Goal: Navigation & Orientation: Find specific page/section

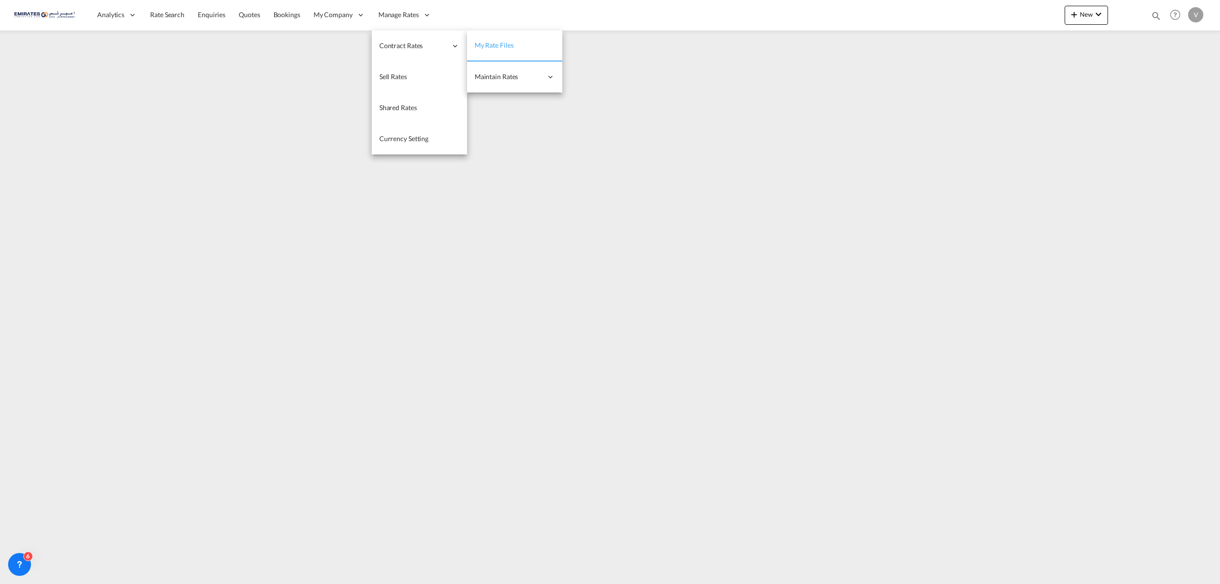
click at [504, 41] on span "My Rate Files" at bounding box center [494, 45] width 39 height 8
click at [498, 49] on span "My Rate Files" at bounding box center [494, 45] width 39 height 8
click at [496, 44] on span "My Rate Files" at bounding box center [494, 45] width 39 height 8
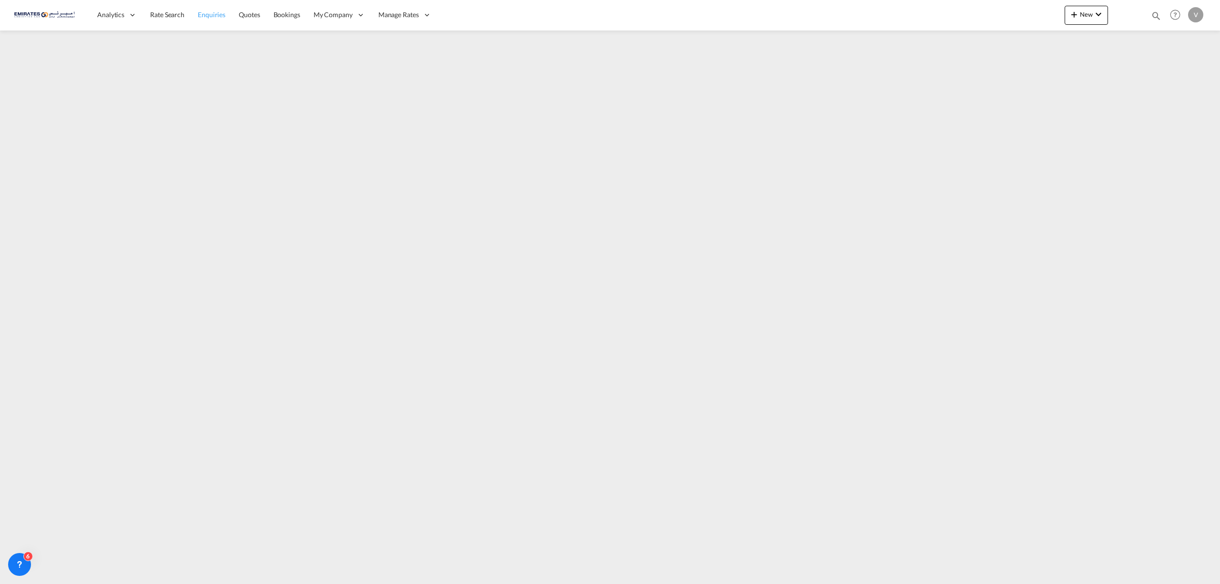
click at [207, 23] on link "Enquiries" at bounding box center [211, 15] width 41 height 31
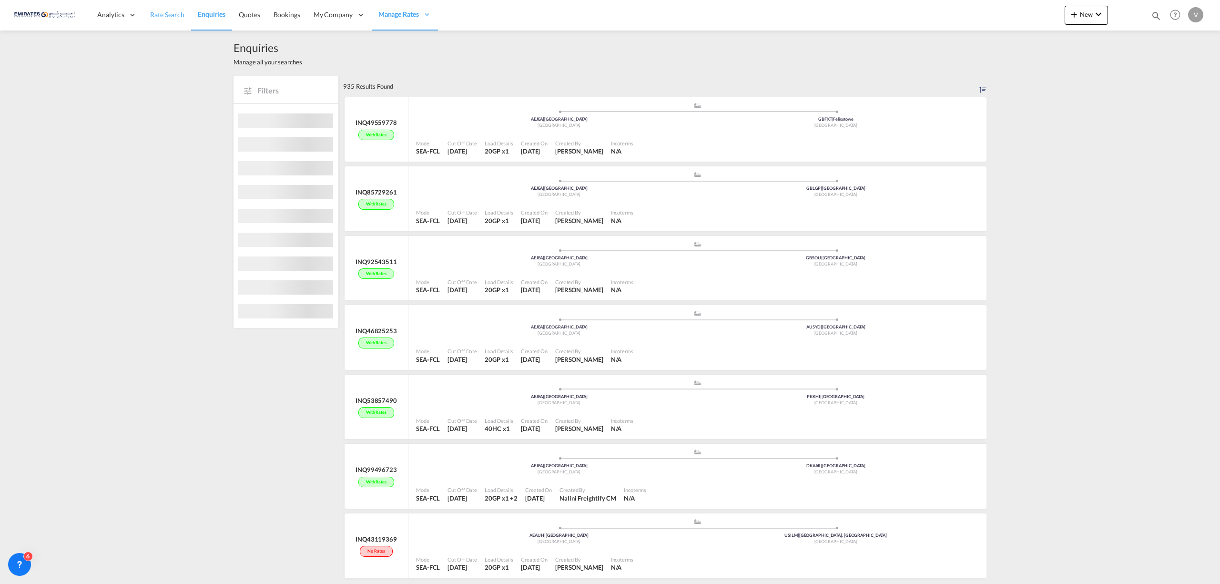
click at [160, 14] on span "Rate Search" at bounding box center [167, 14] width 34 height 8
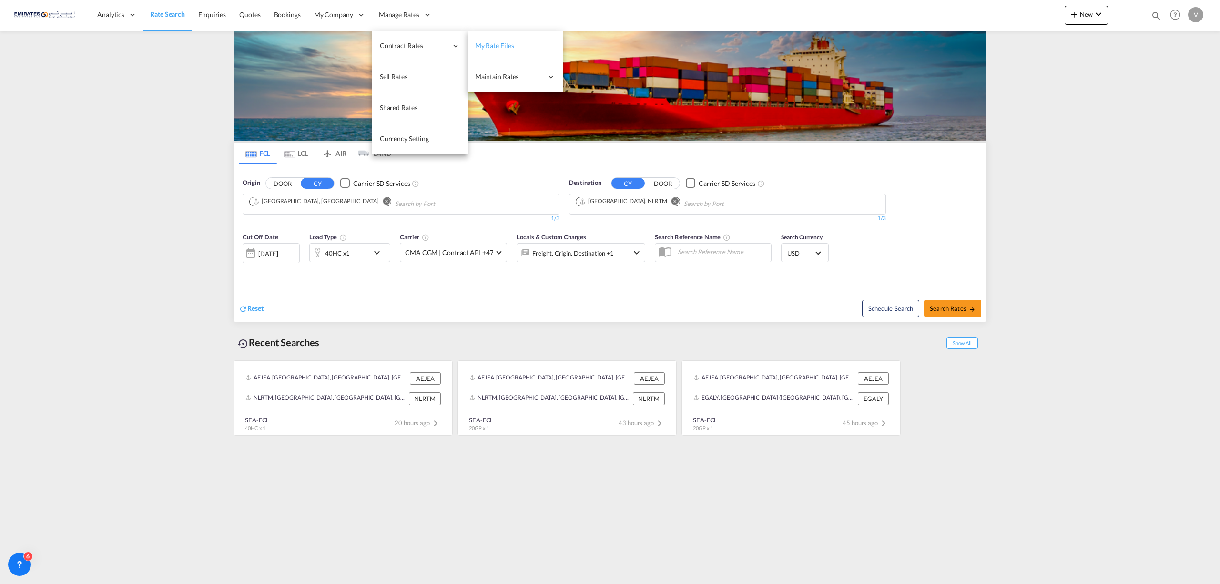
click at [488, 42] on span "My Rate Files" at bounding box center [494, 45] width 39 height 8
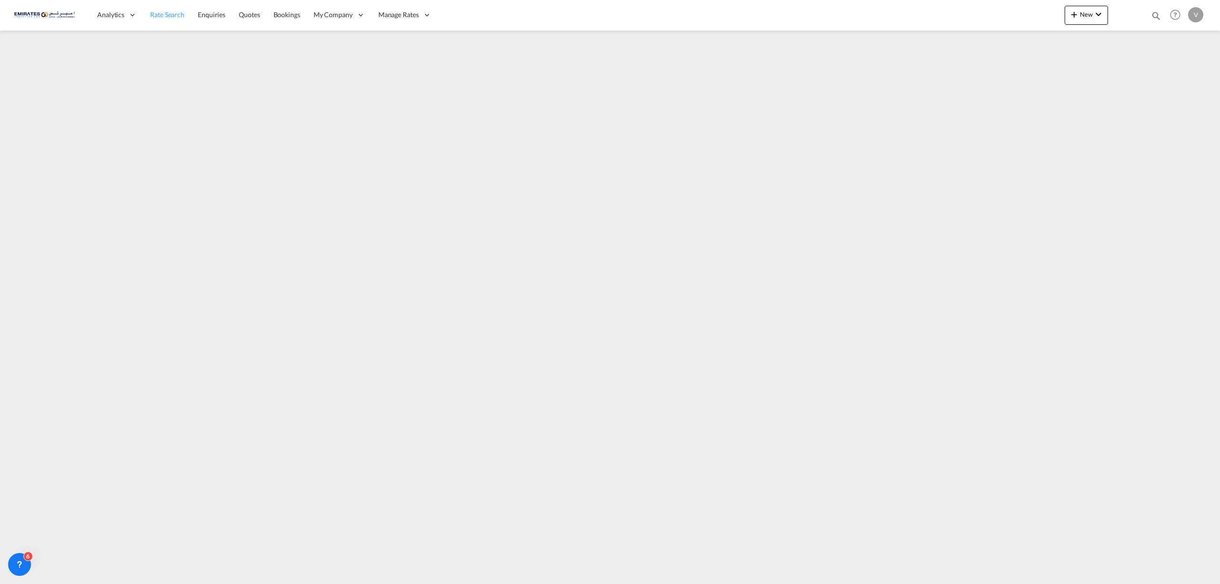
click at [174, 19] on span "Rate Search" at bounding box center [167, 15] width 34 height 10
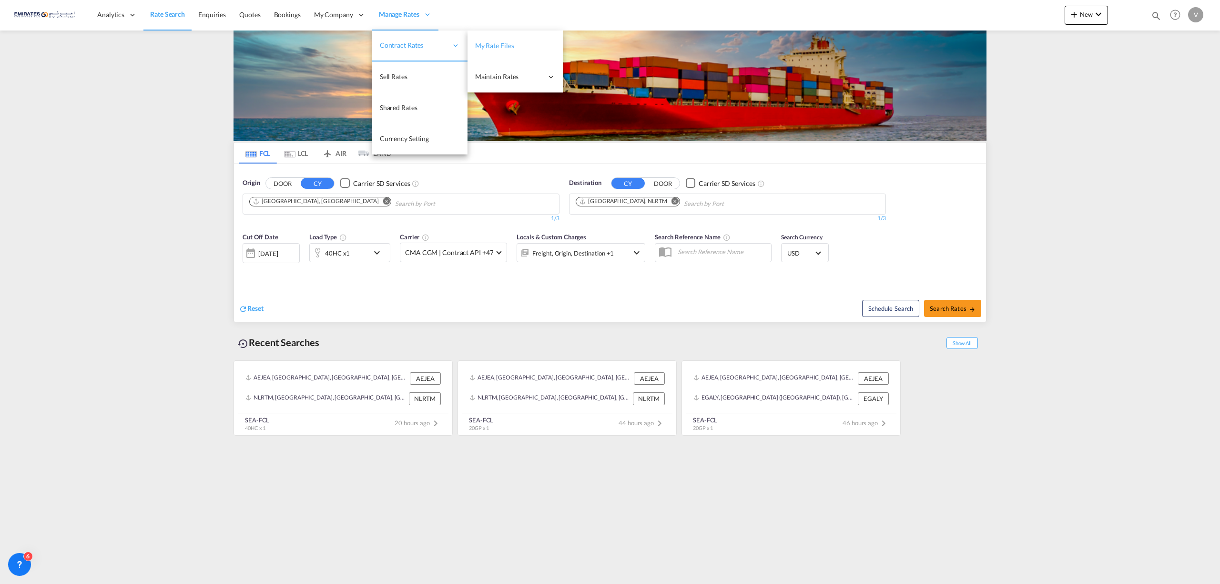
click at [501, 44] on span "My Rate Files" at bounding box center [494, 45] width 39 height 8
